Goal: Information Seeking & Learning: Learn about a topic

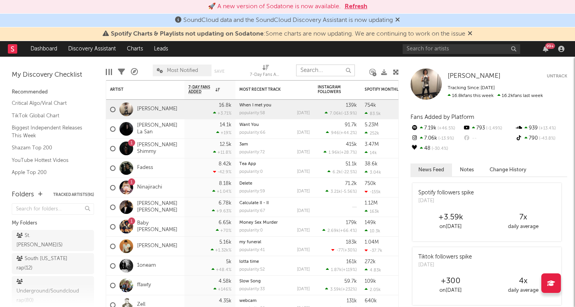
click at [325, 69] on input "text" at bounding box center [325, 71] width 59 height 12
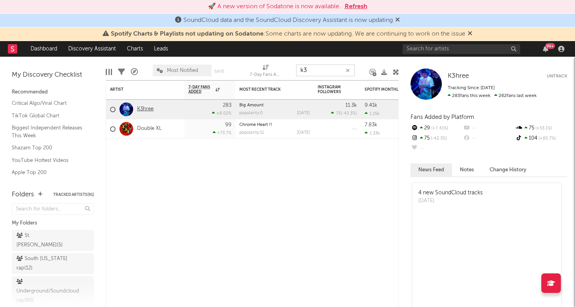
type input "k3"
click at [149, 107] on link "K3hree" at bounding box center [145, 109] width 16 height 7
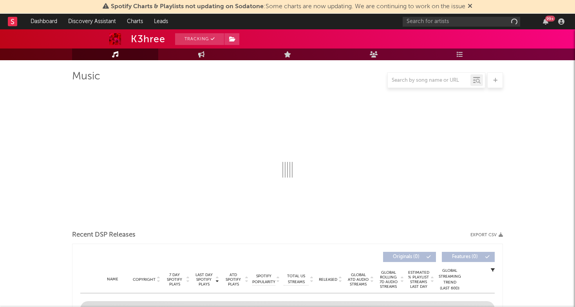
select select "1w"
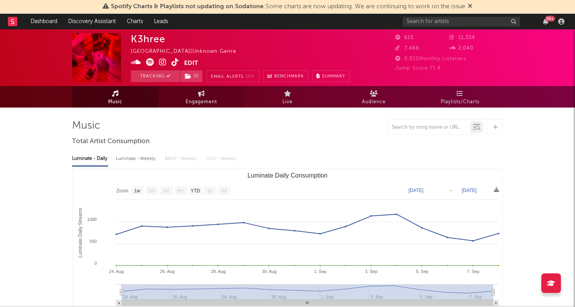
click at [204, 96] on icon at bounding box center [201, 93] width 7 height 6
select select "1w"
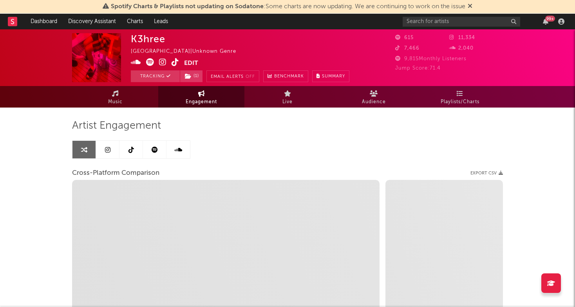
click at [112, 147] on link at bounding box center [107, 150] width 23 height 18
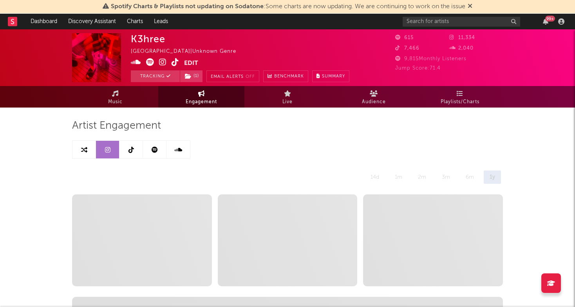
select select "1w"
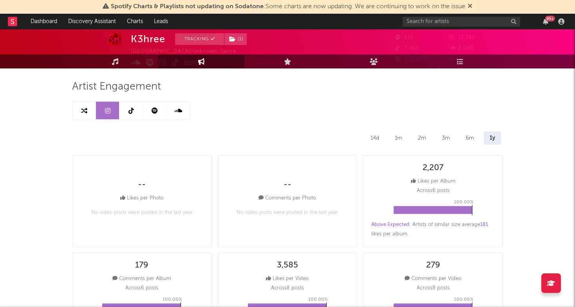
scroll to position [40, 0]
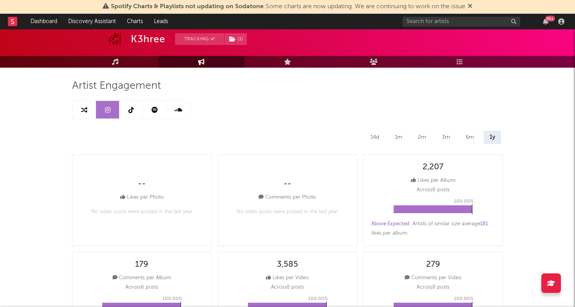
click at [377, 136] on div "14d" at bounding box center [374, 137] width 20 height 13
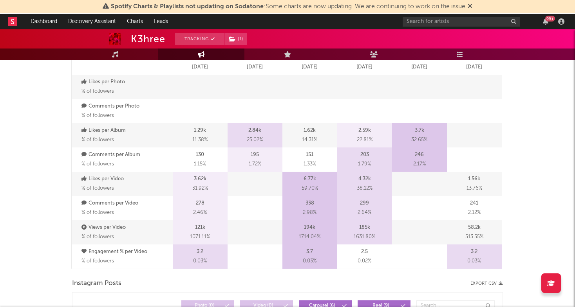
scroll to position [0, 0]
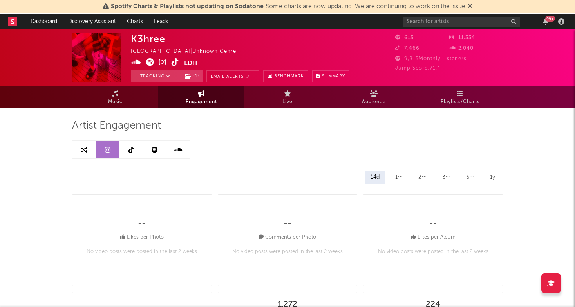
click at [88, 148] on link at bounding box center [83, 150] width 23 height 18
select select "1m"
